Goal: Information Seeking & Learning: Check status

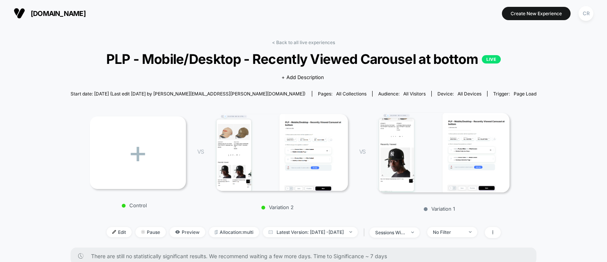
scroll to position [14, 0]
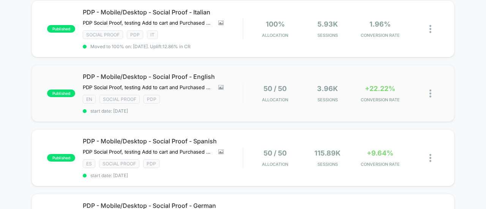
scroll to position [68, 0]
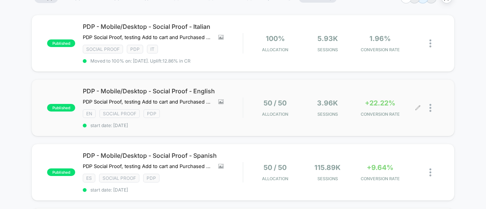
click at [386, 106] on div "+22.22% CONVERSION RATE" at bounding box center [380, 108] width 49 height 18
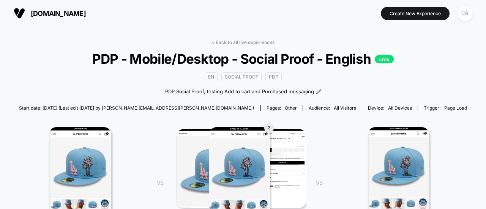
click at [29, 14] on button "[DOMAIN_NAME]" at bounding box center [49, 13] width 77 height 12
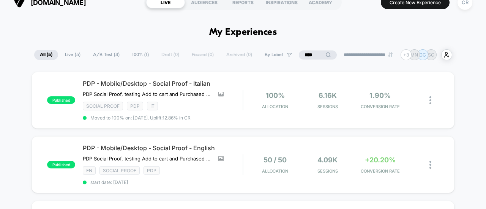
scroll to position [62, 0]
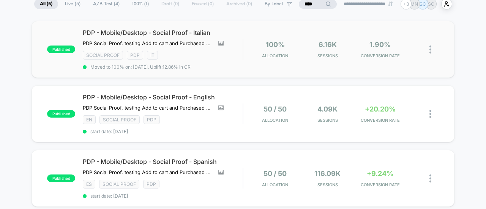
click at [430, 47] on img at bounding box center [430, 50] width 2 height 8
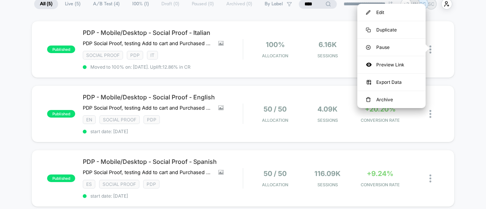
click at [467, 47] on div "published PDP - Mobile/Desktop - Social Proof - Italian PDP Social Proof, testi…" at bounding box center [243, 197] width 486 height 353
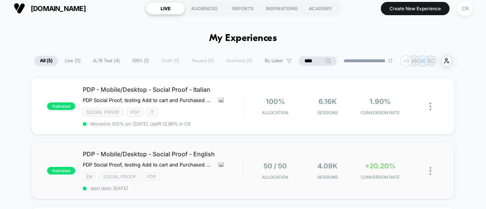
scroll to position [0, 0]
